Goal: Task Accomplishment & Management: Complete application form

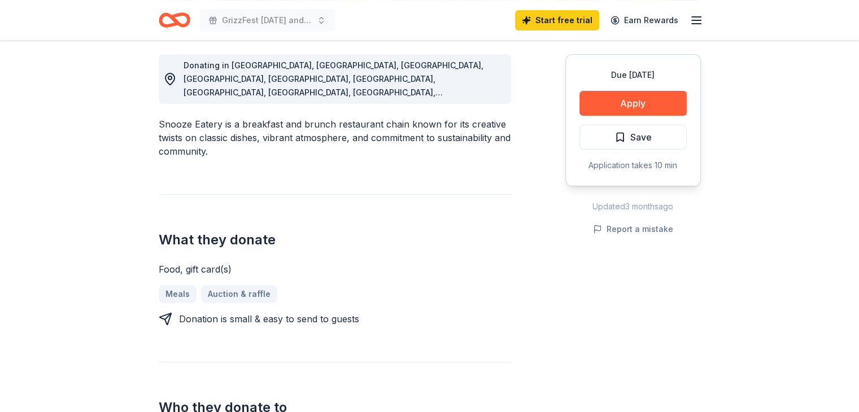
scroll to position [339, 0]
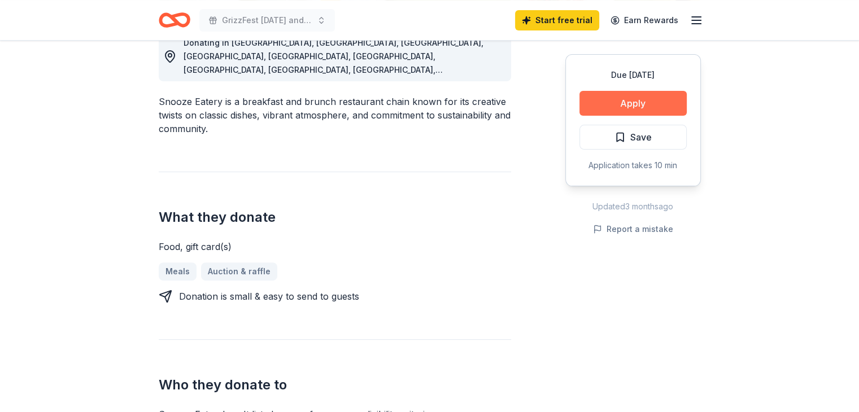
click at [637, 105] on button "Apply" at bounding box center [632, 103] width 107 height 25
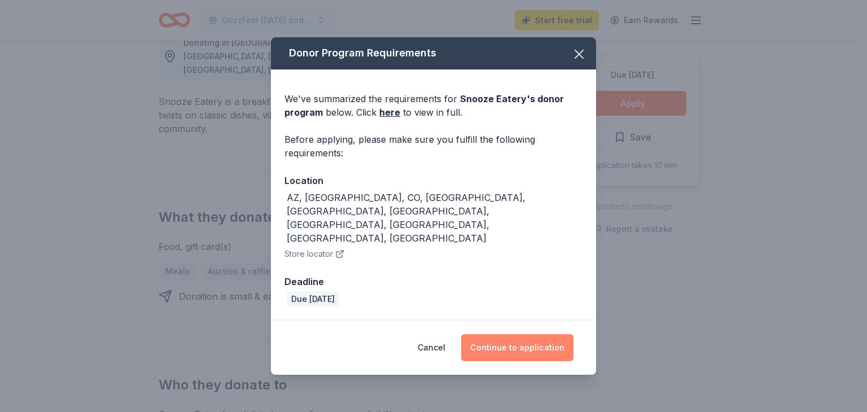
click at [531, 334] on button "Continue to application" at bounding box center [517, 347] width 112 height 27
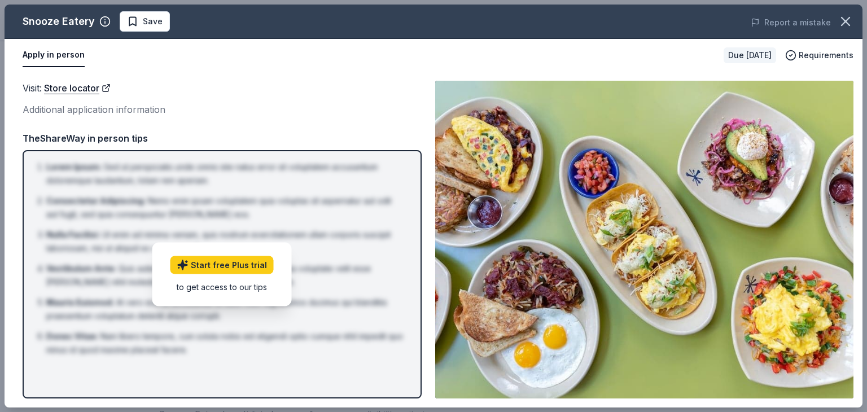
click at [60, 55] on button "Apply in person" at bounding box center [54, 55] width 62 height 24
click at [848, 20] on icon "button" at bounding box center [846, 22] width 16 height 16
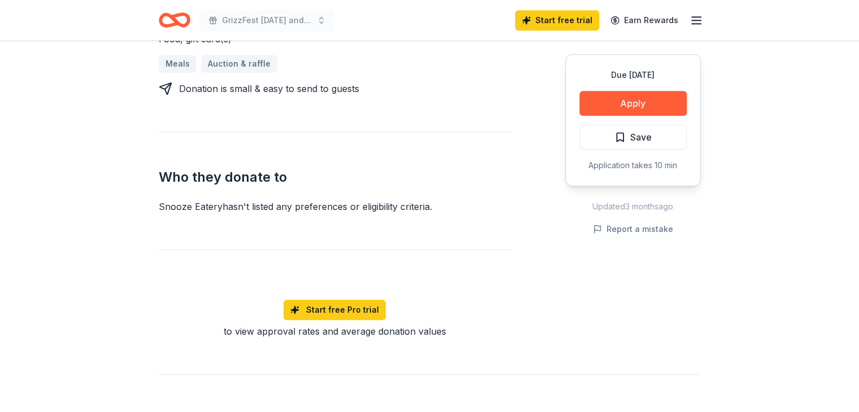
scroll to position [565, 0]
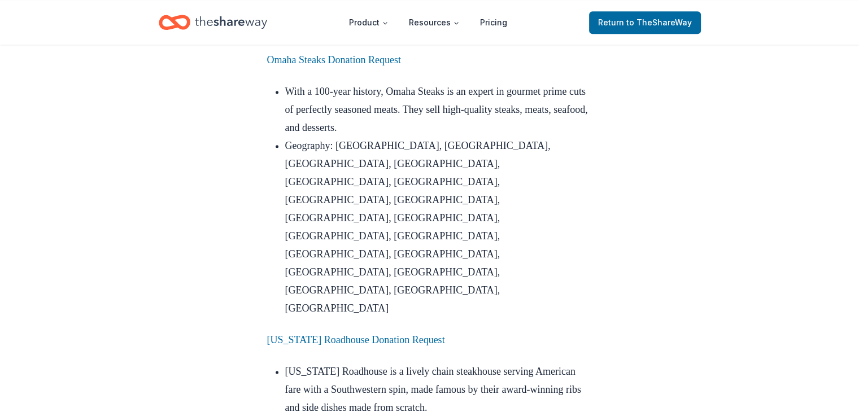
scroll to position [1355, 0]
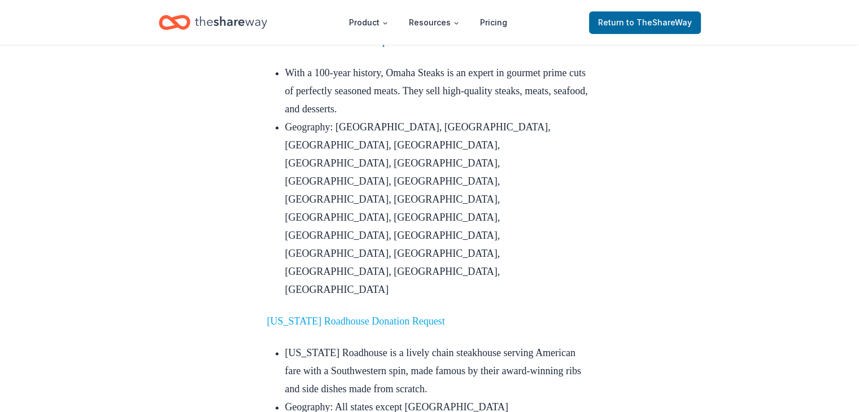
click at [422, 316] on link "[US_STATE] Roadhouse Donation Request" at bounding box center [356, 321] width 178 height 11
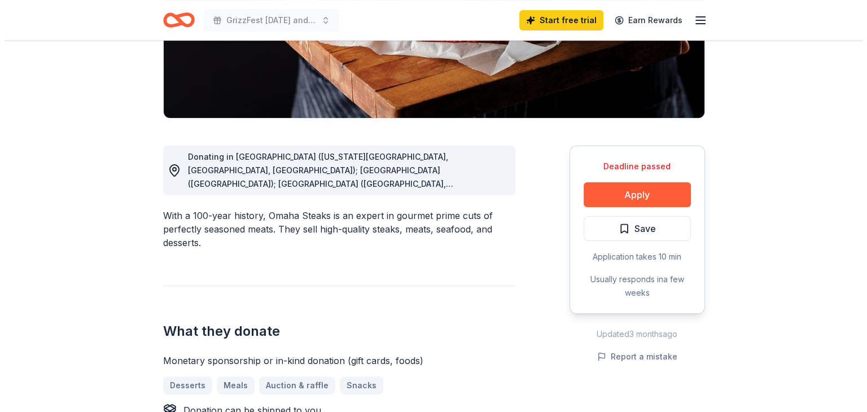
scroll to position [226, 0]
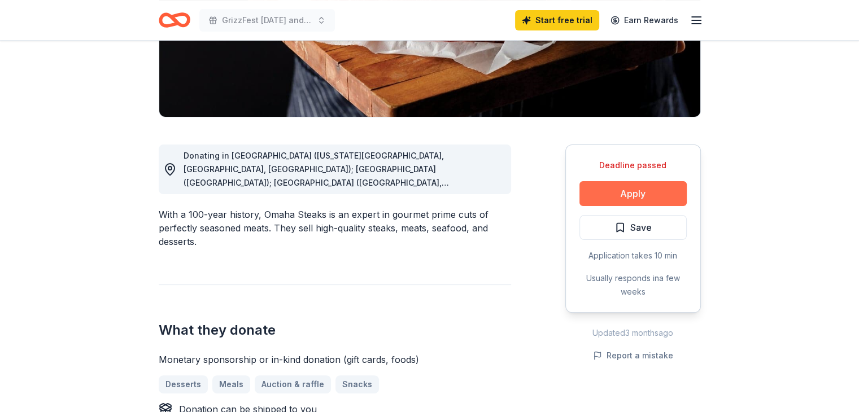
click at [623, 196] on button "Apply" at bounding box center [632, 193] width 107 height 25
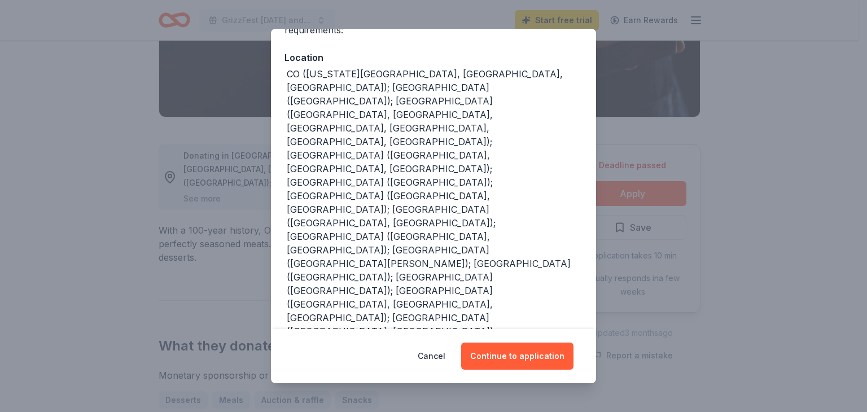
scroll to position [0, 0]
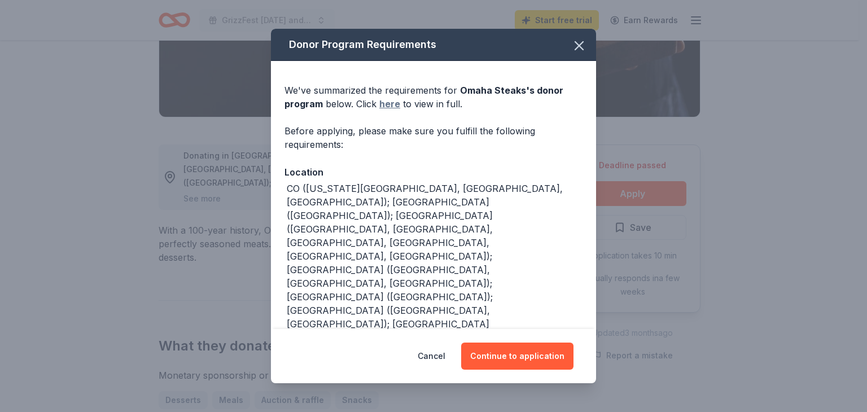
click at [384, 103] on link "here" at bounding box center [390, 104] width 21 height 14
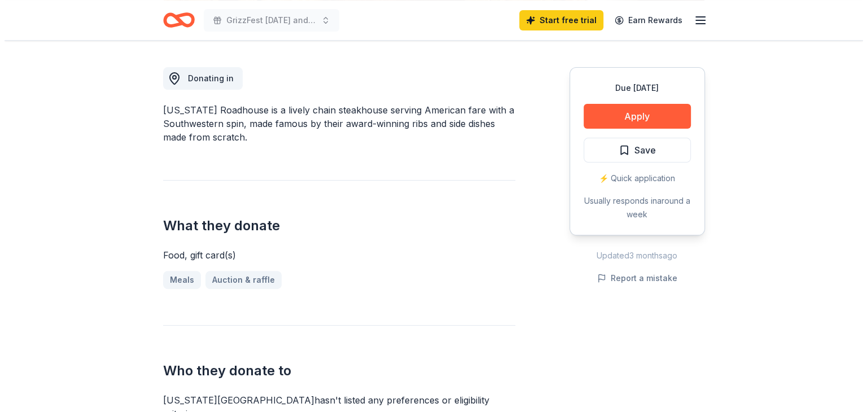
scroll to position [282, 0]
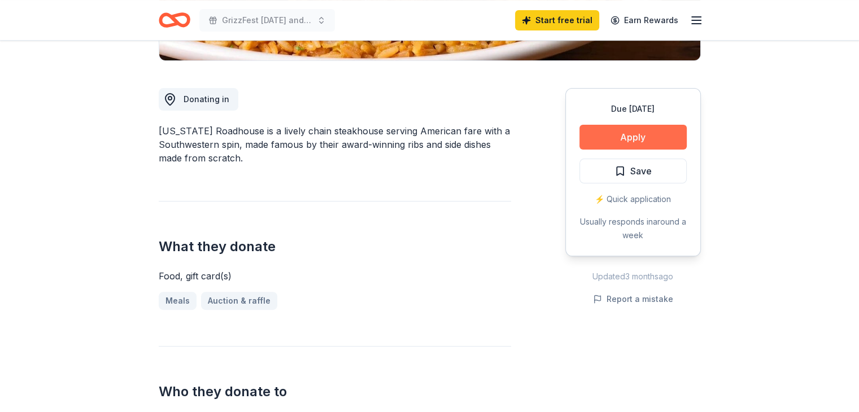
click at [617, 135] on button "Apply" at bounding box center [632, 137] width 107 height 25
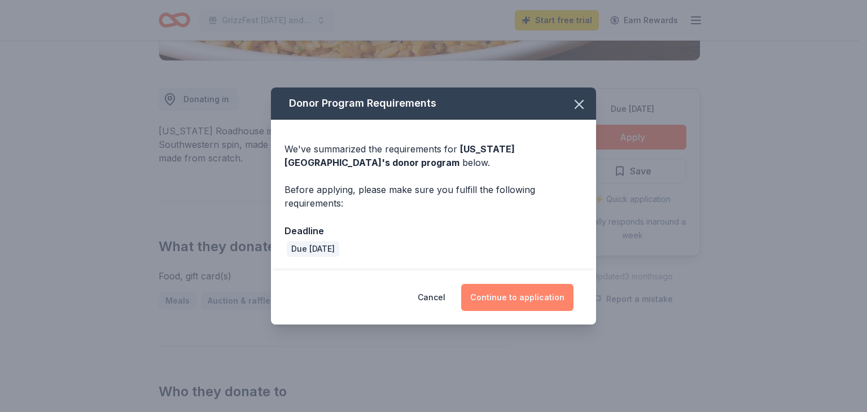
click at [500, 294] on button "Continue to application" at bounding box center [517, 297] width 112 height 27
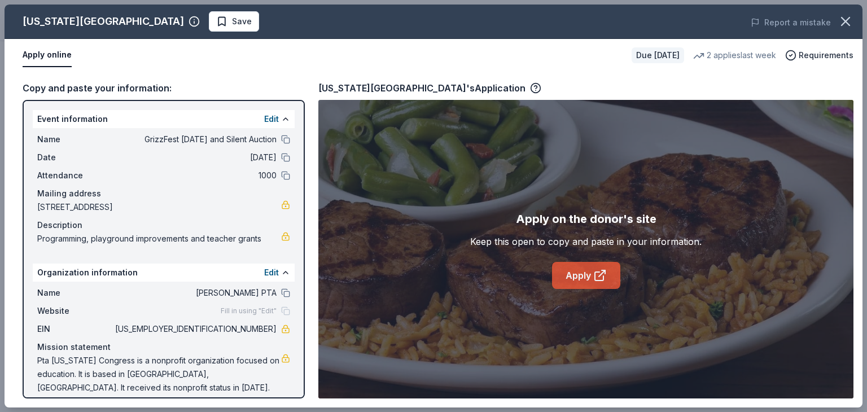
click at [577, 273] on link "Apply" at bounding box center [586, 275] width 68 height 27
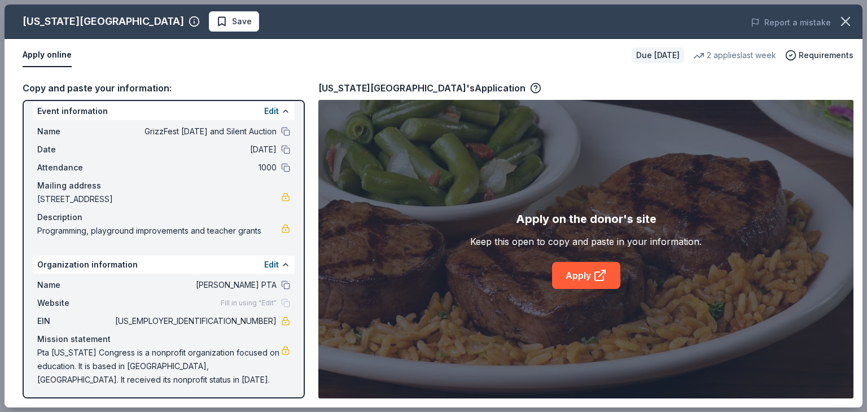
scroll to position [10, 0]
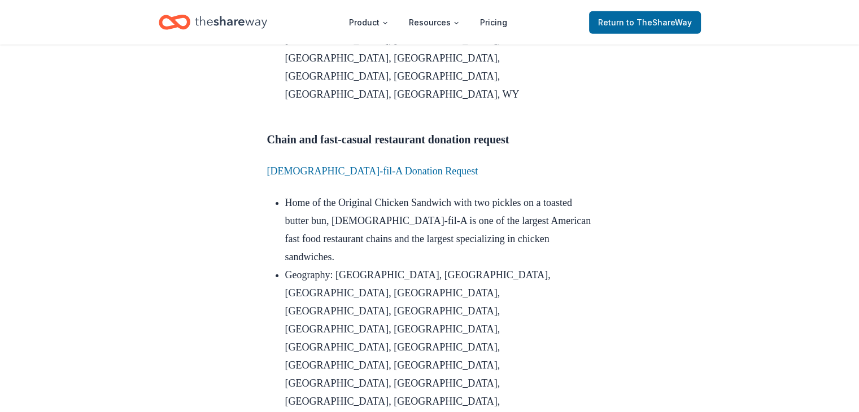
scroll to position [3661, 0]
